Goal: Transaction & Acquisition: Purchase product/service

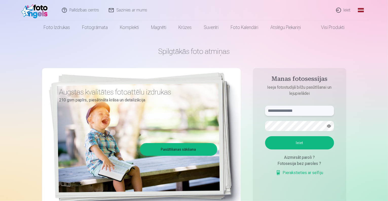
click at [303, 113] on input "text" at bounding box center [299, 110] width 69 height 10
type input "**********"
click at [302, 144] on button "Ieiet" at bounding box center [299, 142] width 69 height 13
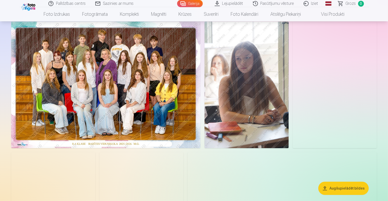
scroll to position [25, 0]
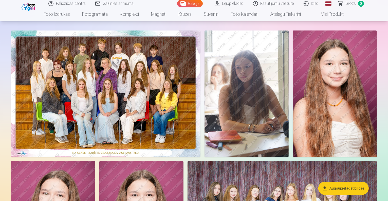
click at [160, 96] on img at bounding box center [105, 93] width 189 height 126
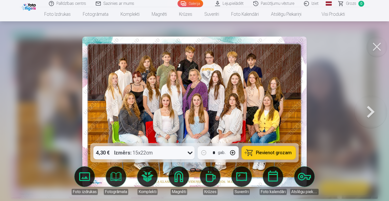
click at [268, 152] on span "Pievienot grozam" at bounding box center [274, 152] width 36 height 5
click at [62, 85] on div at bounding box center [194, 100] width 389 height 201
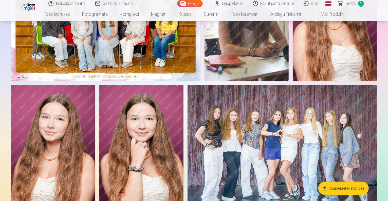
scroll to position [51, 0]
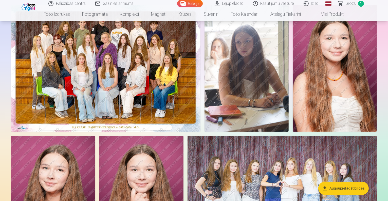
click at [289, 109] on img at bounding box center [247, 68] width 84 height 126
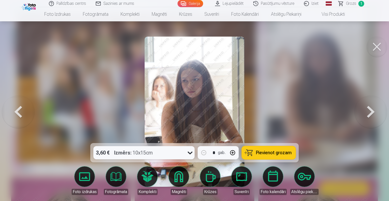
click at [267, 152] on span "Pievienot grozam" at bounding box center [274, 152] width 36 height 5
click at [367, 112] on button at bounding box center [371, 111] width 32 height 52
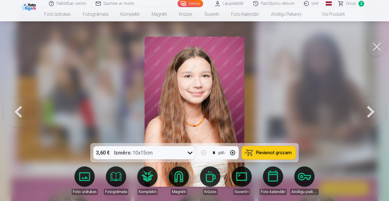
click at [365, 111] on button at bounding box center [371, 111] width 32 height 52
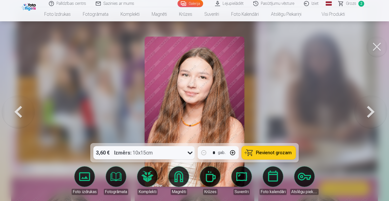
click at [264, 150] on span "Pievienot grozam" at bounding box center [274, 152] width 36 height 5
click at [367, 116] on button at bounding box center [371, 111] width 32 height 52
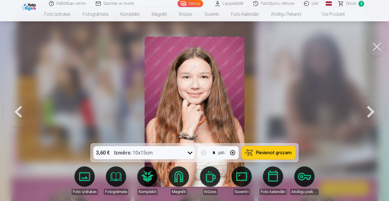
click at [267, 149] on button "Pievienot grozam" at bounding box center [269, 152] width 54 height 13
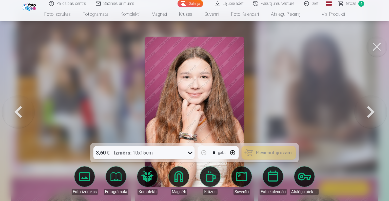
click at [375, 116] on button at bounding box center [371, 111] width 32 height 52
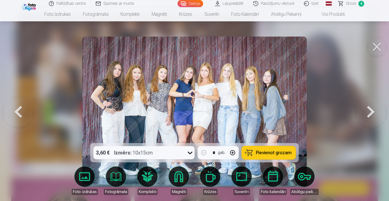
click at [273, 152] on span "Pievienot grozam" at bounding box center [274, 152] width 36 height 5
click at [364, 112] on button at bounding box center [371, 111] width 32 height 52
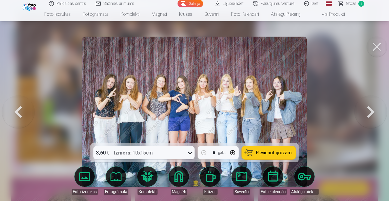
click at [363, 113] on button at bounding box center [371, 111] width 32 height 52
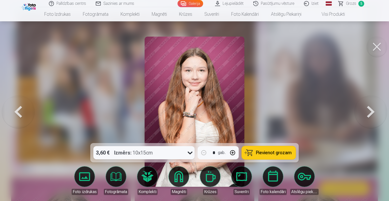
click at [277, 149] on button "Pievienot grozam" at bounding box center [269, 152] width 54 height 13
click at [370, 113] on button at bounding box center [371, 111] width 32 height 52
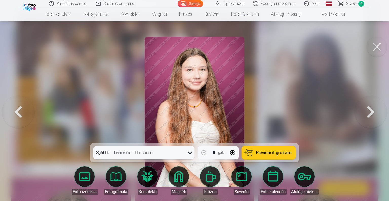
click at [369, 115] on button at bounding box center [371, 111] width 32 height 52
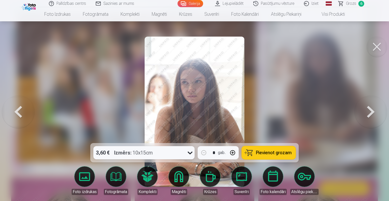
click at [267, 150] on span "Pievienot grozam" at bounding box center [274, 152] width 36 height 5
click at [370, 116] on button at bounding box center [371, 111] width 32 height 52
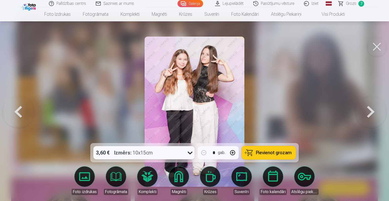
click at [284, 151] on span "Pievienot grozam" at bounding box center [274, 152] width 36 height 5
click at [377, 117] on button at bounding box center [371, 111] width 32 height 52
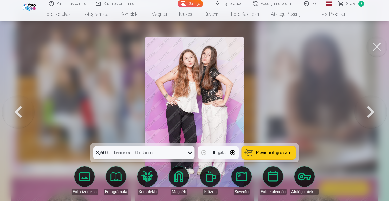
click at [262, 149] on button "Pievienot grozam" at bounding box center [269, 152] width 54 height 13
click at [376, 118] on button at bounding box center [371, 111] width 32 height 52
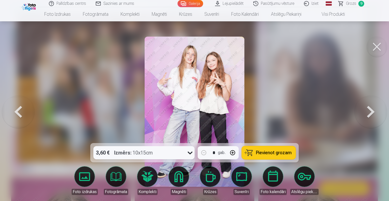
click at [254, 154] on button "Pievienot grozam" at bounding box center [269, 152] width 54 height 13
click at [372, 110] on button at bounding box center [371, 111] width 32 height 52
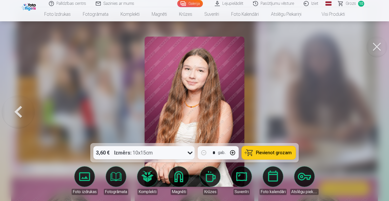
click at [272, 150] on span "Pievienot grozam" at bounding box center [274, 152] width 36 height 5
click at [376, 49] on button at bounding box center [377, 47] width 20 height 20
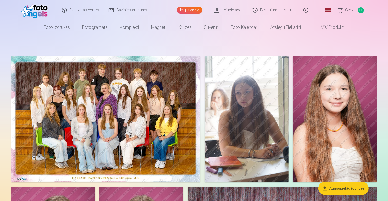
click at [102, 150] on img at bounding box center [105, 119] width 189 height 126
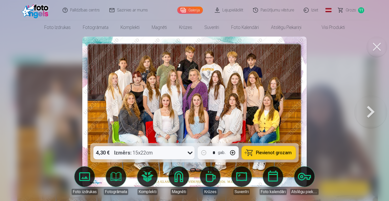
click at [168, 115] on img at bounding box center [194, 112] width 225 height 150
click at [52, 97] on div at bounding box center [194, 100] width 389 height 201
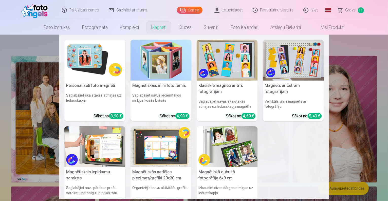
click at [158, 25] on link "Magnēti" at bounding box center [158, 27] width 27 height 14
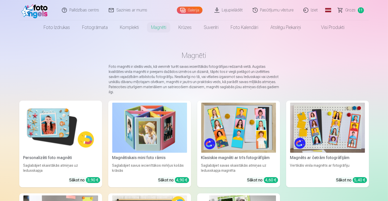
click at [59, 141] on img at bounding box center [60, 127] width 75 height 50
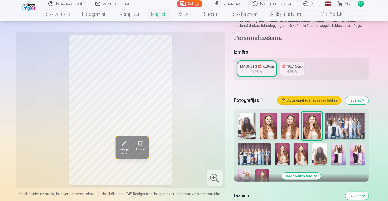
scroll to position [76, 0]
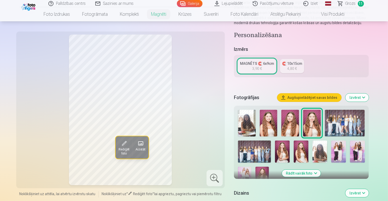
click at [245, 110] on img at bounding box center [247, 123] width 18 height 27
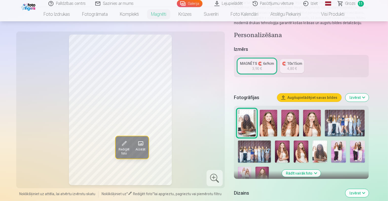
click at [269, 119] on img at bounding box center [269, 123] width 18 height 27
click at [284, 121] on img at bounding box center [290, 123] width 18 height 27
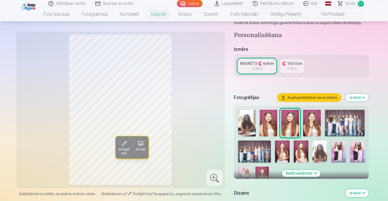
click at [311, 118] on img at bounding box center [312, 123] width 18 height 27
click at [275, 140] on img at bounding box center [282, 151] width 15 height 22
click at [294, 142] on img at bounding box center [301, 151] width 15 height 22
click at [313, 140] on img at bounding box center [320, 151] width 15 height 22
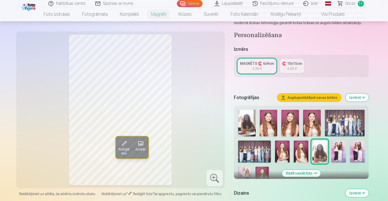
click at [331, 141] on img at bounding box center [338, 151] width 15 height 22
click at [312, 139] on div at bounding box center [301, 147] width 131 height 81
click at [251, 166] on img at bounding box center [244, 176] width 13 height 20
click at [275, 140] on img at bounding box center [282, 151] width 15 height 22
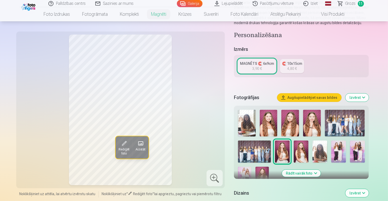
click at [259, 66] on div "3,90 €" at bounding box center [257, 68] width 10 height 5
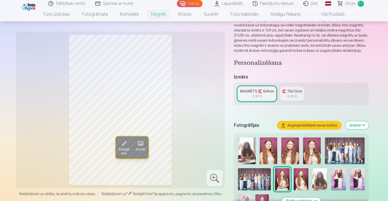
scroll to position [51, 0]
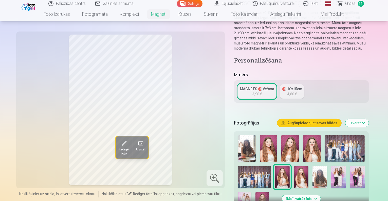
click at [118, 148] on span "Rediģēt foto" at bounding box center [123, 151] width 11 height 8
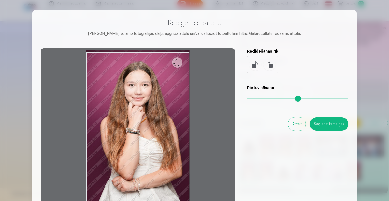
click at [296, 121] on button "Atcelt" at bounding box center [296, 123] width 17 height 13
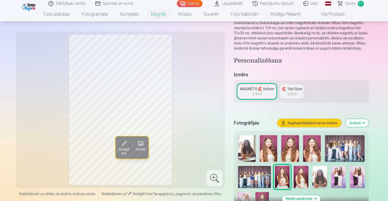
click at [249, 86] on div "MAGNĒTS 🧲 6x9cm" at bounding box center [257, 88] width 34 height 5
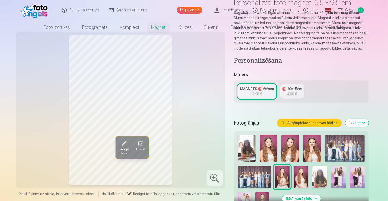
scroll to position [0, 0]
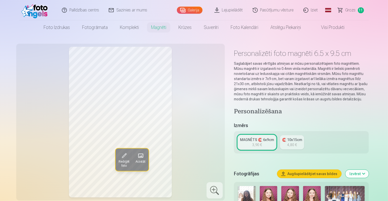
click at [258, 137] on div "MAGNĒTS 🧲 6x9cm" at bounding box center [257, 139] width 34 height 5
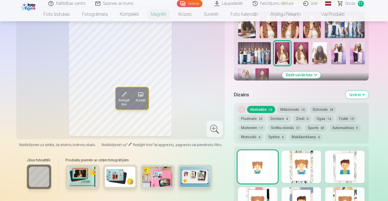
scroll to position [177, 0]
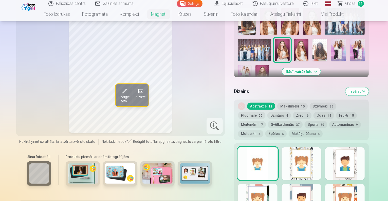
click at [75, 163] on img at bounding box center [83, 173] width 30 height 20
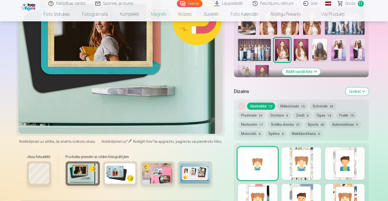
click at [116, 163] on img at bounding box center [120, 173] width 30 height 20
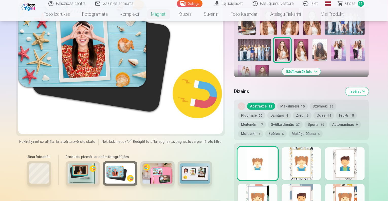
click at [142, 163] on img at bounding box center [157, 173] width 30 height 20
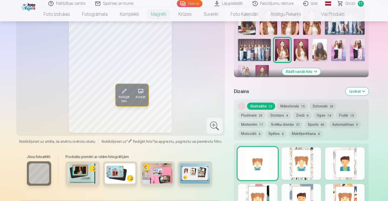
scroll to position [228, 0]
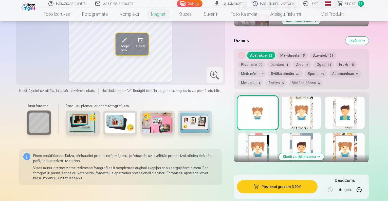
click at [261, 96] on div at bounding box center [258, 112] width 40 height 32
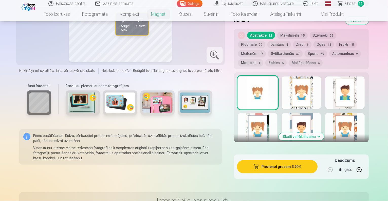
scroll to position [279, 0]
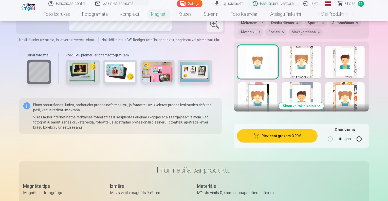
click at [316, 102] on button "Skatīt vairāk dizainu" at bounding box center [301, 105] width 45 height 7
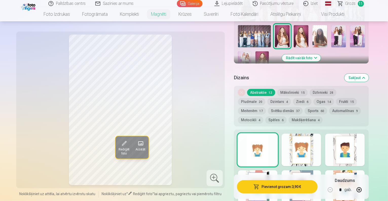
scroll to position [203, 0]
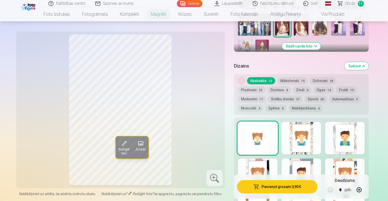
click at [315, 123] on div at bounding box center [302, 138] width 40 height 32
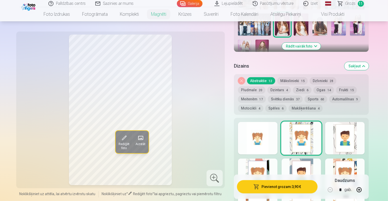
click at [363, 122] on div at bounding box center [345, 138] width 40 height 32
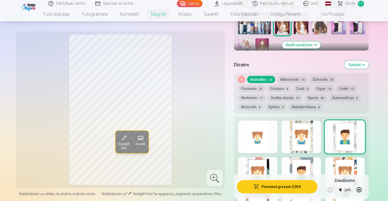
scroll to position [228, 0]
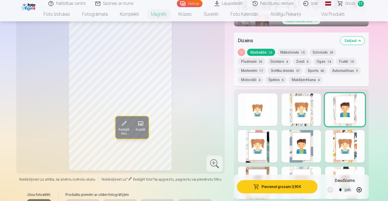
click at [268, 130] on div at bounding box center [258, 146] width 40 height 32
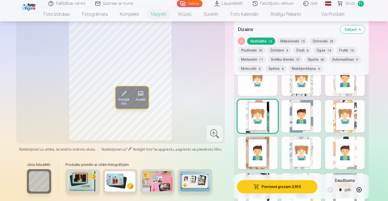
scroll to position [304, 0]
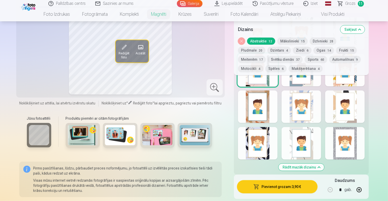
click at [321, 127] on div at bounding box center [302, 143] width 40 height 32
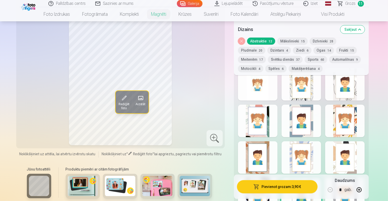
scroll to position [228, 0]
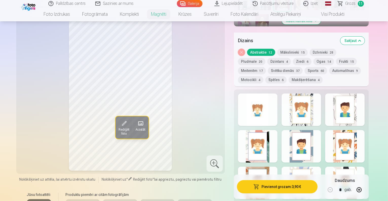
click at [356, 166] on div at bounding box center [345, 182] width 40 height 32
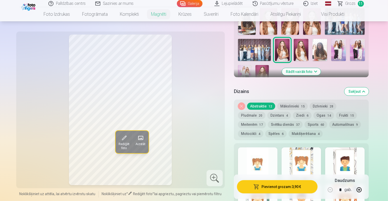
scroll to position [177, 0]
click at [313, 39] on img at bounding box center [320, 50] width 15 height 22
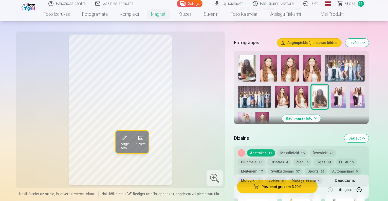
scroll to position [127, 0]
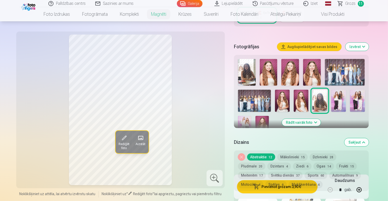
click at [245, 61] on img at bounding box center [247, 72] width 18 height 27
click at [313, 93] on img at bounding box center [320, 100] width 15 height 22
click at [275, 89] on img at bounding box center [282, 100] width 15 height 22
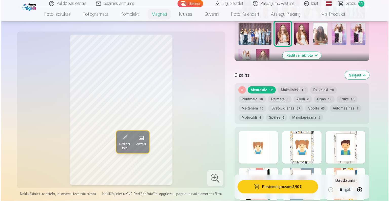
scroll to position [203, 0]
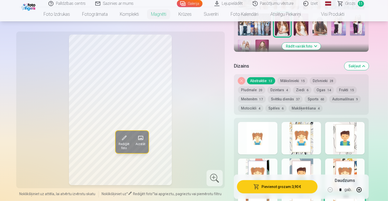
click at [263, 122] on div at bounding box center [258, 138] width 40 height 32
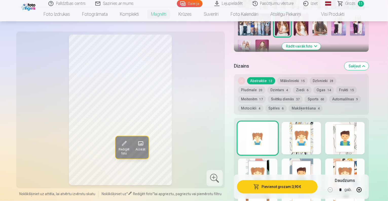
click at [365, 189] on button "button" at bounding box center [359, 189] width 12 height 12
type input "*"
click at [297, 186] on button "Pievienot grozam : 7,80 €" at bounding box center [277, 186] width 81 height 13
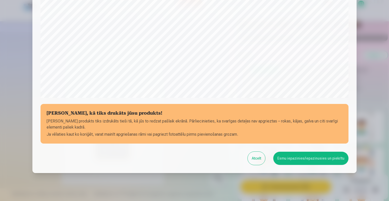
scroll to position [152, 0]
click at [298, 159] on button "Esmu iepazinies/iepazinusies un piekrītu" at bounding box center [311, 157] width 75 height 13
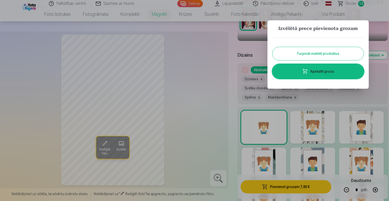
click at [294, 72] on link "Apskatīt grozu" at bounding box center [318, 71] width 91 height 14
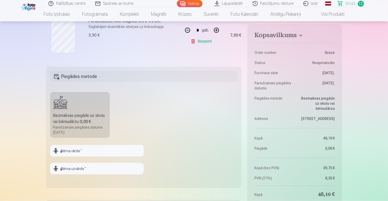
scroll to position [684, 0]
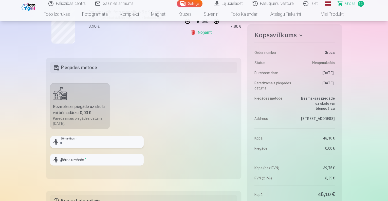
click at [95, 138] on input "text" at bounding box center [97, 142] width 94 height 12
type input "****"
type input "*****"
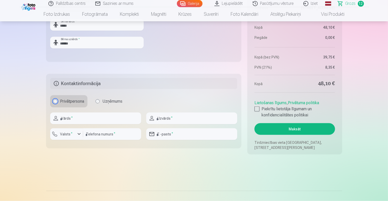
scroll to position [776, 0]
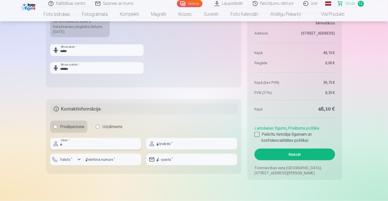
click at [112, 141] on input "text" at bounding box center [95, 144] width 91 height 12
type input "*****"
type input "********"
type input "**********"
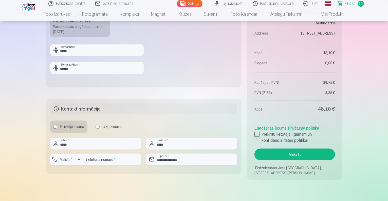
click at [258, 135] on div at bounding box center [257, 134] width 5 height 5
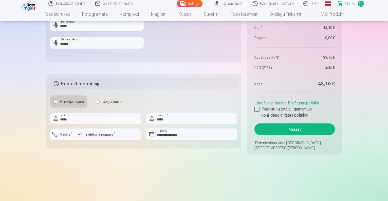
scroll to position [801, 0]
click at [294, 132] on button "Maksāt" at bounding box center [295, 129] width 80 height 12
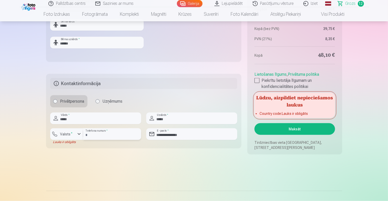
click at [108, 135] on input "********" at bounding box center [112, 134] width 58 height 12
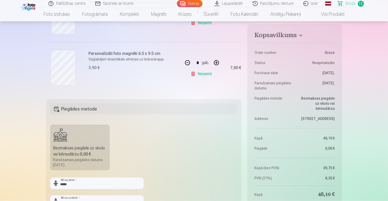
scroll to position [710, 0]
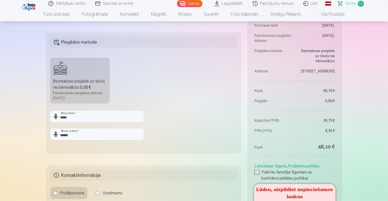
click at [79, 82] on div "Bezmaksas piegāde uz skolu vai bērnudārzu : 0,00 €" at bounding box center [80, 84] width 54 height 12
click at [109, 38] on h5 "Piegādes metode" at bounding box center [143, 42] width 187 height 11
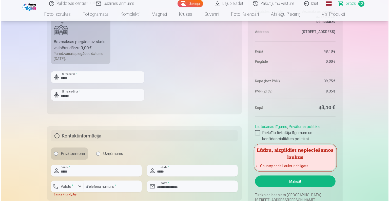
scroll to position [811, 0]
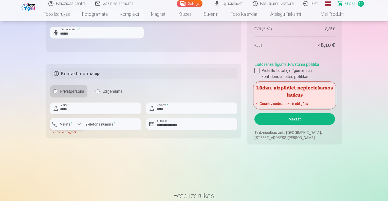
click at [76, 124] on button "Valsts *" at bounding box center [66, 124] width 33 height 12
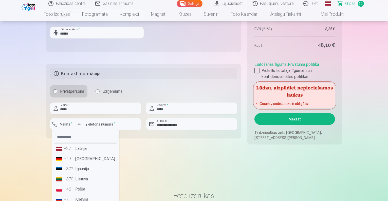
click at [82, 151] on li "+371 Latvija" at bounding box center [85, 148] width 63 height 10
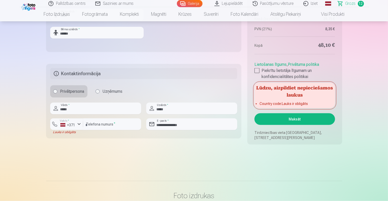
click at [294, 119] on button "Maksāt" at bounding box center [295, 119] width 80 height 12
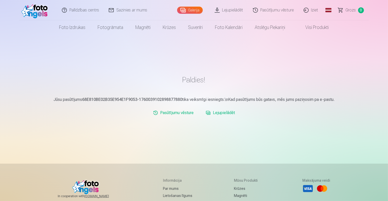
click at [226, 10] on link "Lejupielādēt" at bounding box center [229, 10] width 38 height 20
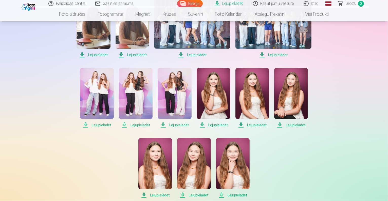
scroll to position [51, 0]
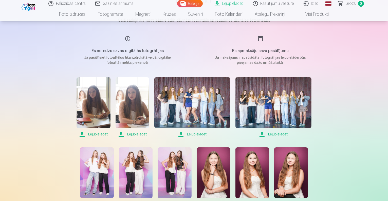
click at [84, 134] on span "Lejupielādēt" at bounding box center [94, 134] width 34 height 6
click at [134, 134] on span "Lejupielādēt" at bounding box center [133, 134] width 34 height 6
click at [195, 132] on span "Lejupielādēt" at bounding box center [192, 134] width 76 height 6
click at [271, 133] on span "Lejupielādēt" at bounding box center [273, 134] width 76 height 6
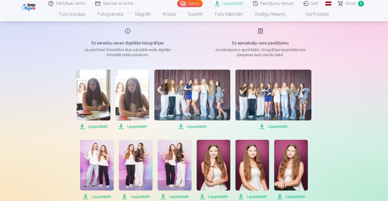
scroll to position [127, 0]
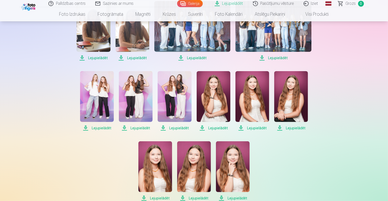
click at [95, 95] on img at bounding box center [97, 96] width 34 height 51
click at [139, 129] on span "Lejupielādēt" at bounding box center [136, 128] width 34 height 6
click at [178, 126] on span "Lejupielādēt" at bounding box center [175, 128] width 34 height 6
click at [216, 127] on span "Lejupielādēt" at bounding box center [214, 128] width 34 height 6
click at [247, 127] on span "Lejupielādēt" at bounding box center [252, 128] width 34 height 6
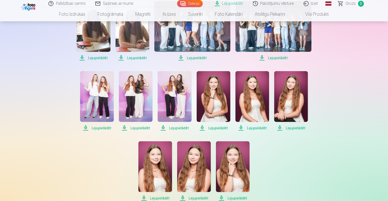
click at [293, 128] on span "Lejupielādēt" at bounding box center [291, 128] width 34 height 6
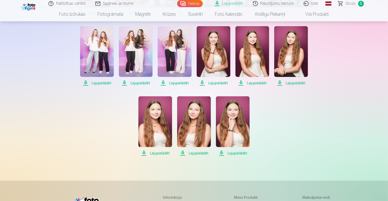
scroll to position [177, 0]
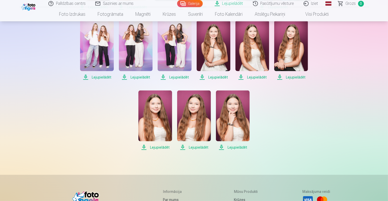
click at [158, 147] on span "Lejupielādēt" at bounding box center [155, 147] width 34 height 6
click at [196, 146] on span "Lejupielādēt" at bounding box center [194, 147] width 34 height 6
click at [234, 145] on span "Lejupielādēt" at bounding box center [233, 147] width 34 height 6
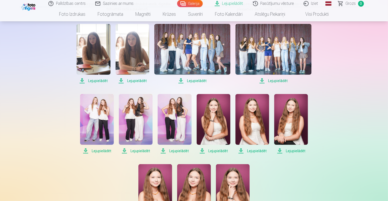
scroll to position [76, 0]
